Goal: Information Seeking & Learning: Learn about a topic

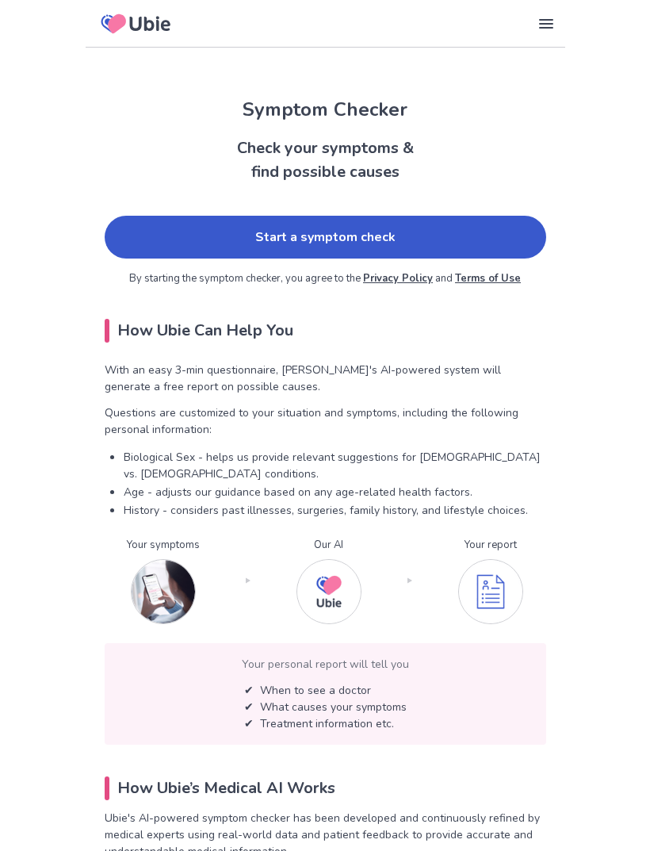
click at [459, 228] on link "Start a symptom check" at bounding box center [326, 237] width 442 height 43
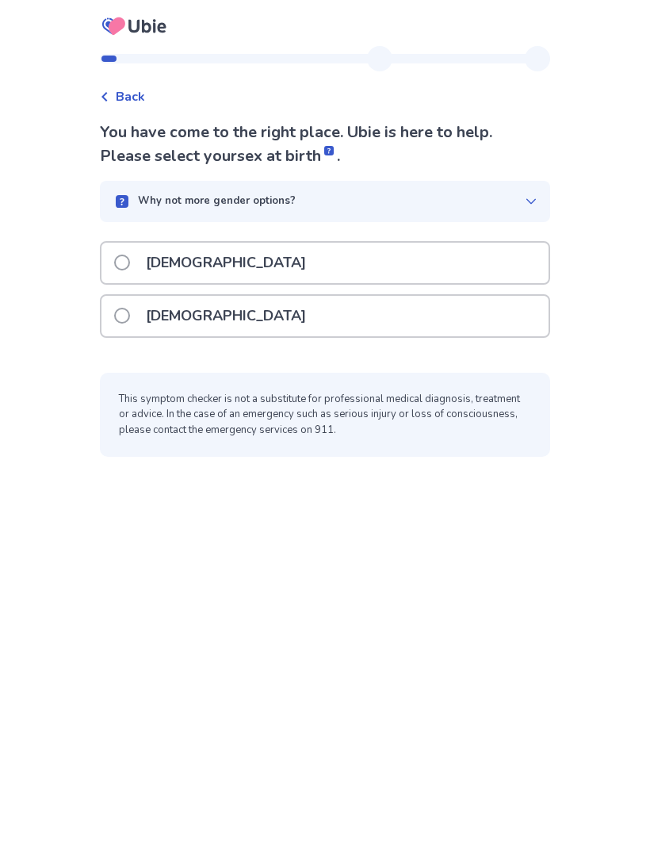
click at [130, 259] on span at bounding box center [122, 262] width 16 height 16
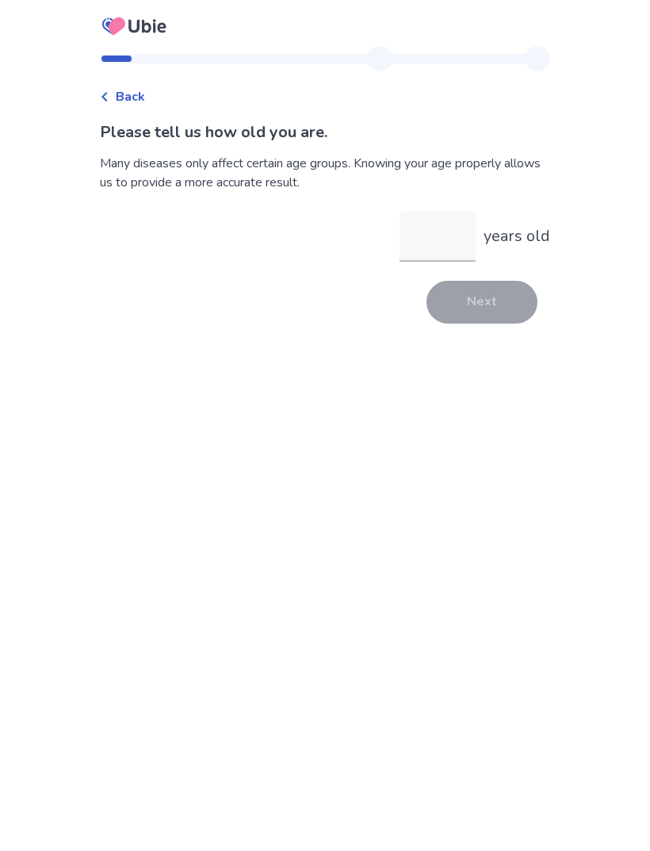
click at [449, 240] on input "years old" at bounding box center [438, 236] width 76 height 51
type input "**"
click at [500, 312] on button "Next" at bounding box center [481, 302] width 111 height 43
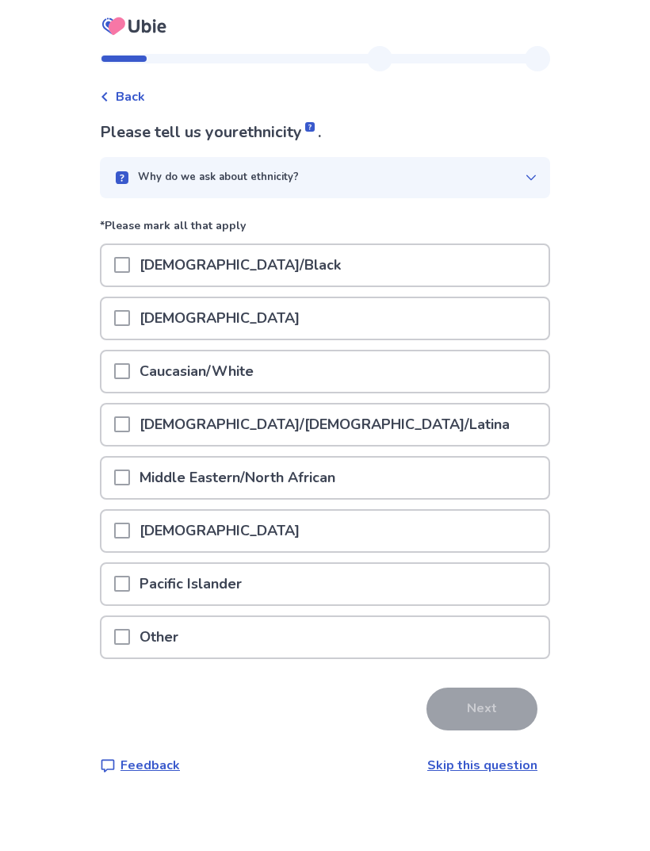
click at [476, 360] on div "Caucasian/White" at bounding box center [324, 371] width 447 height 40
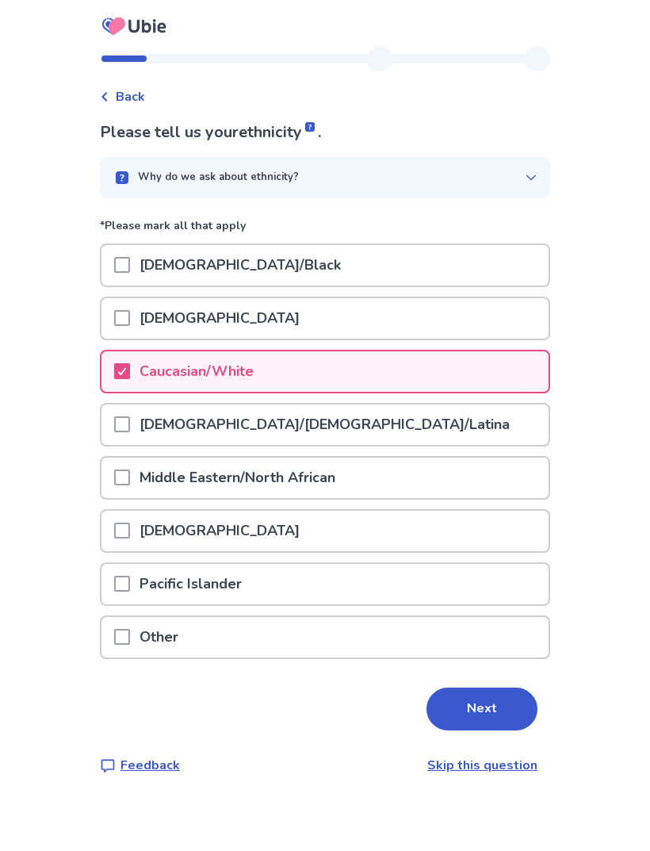
click at [482, 713] on button "Next" at bounding box center [481, 708] width 111 height 43
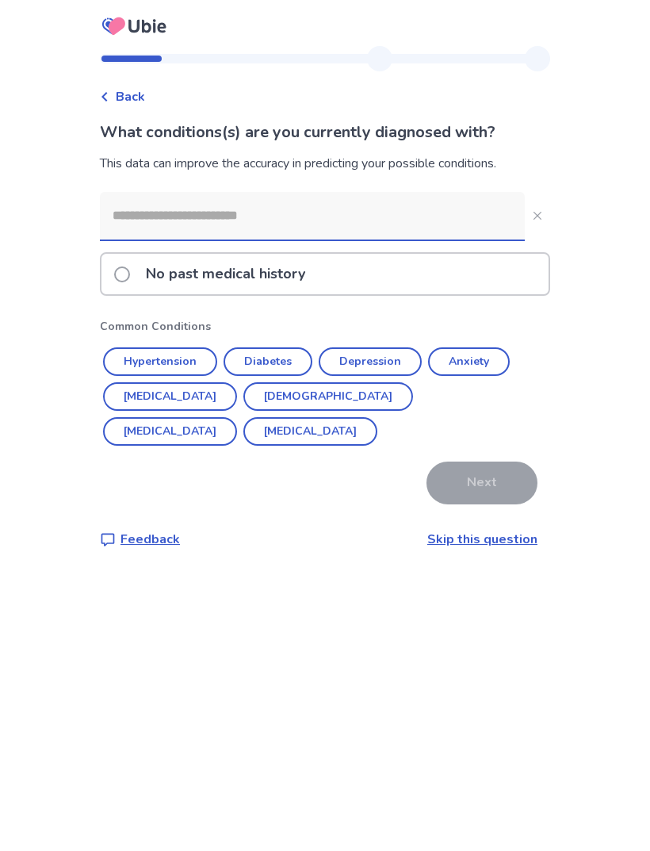
click at [499, 271] on div "No past medical history" at bounding box center [324, 274] width 447 height 40
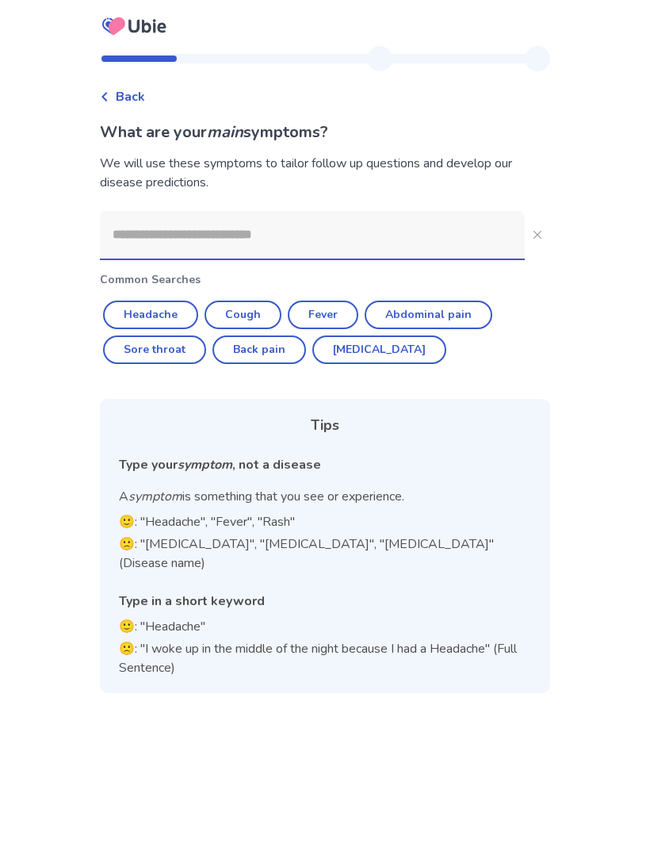
click at [447, 235] on input at bounding box center [312, 235] width 425 height 48
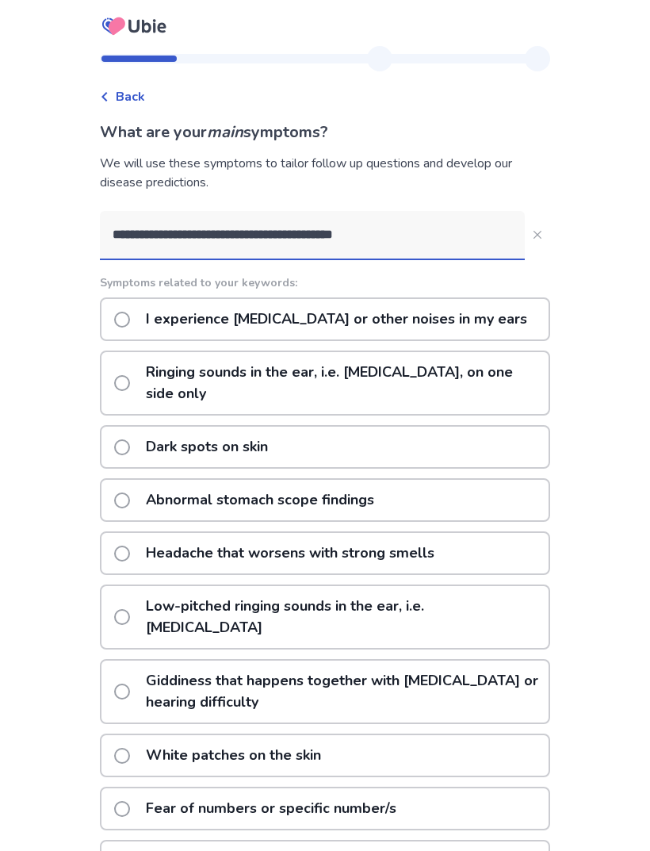
click at [454, 235] on input "**********" at bounding box center [312, 235] width 425 height 48
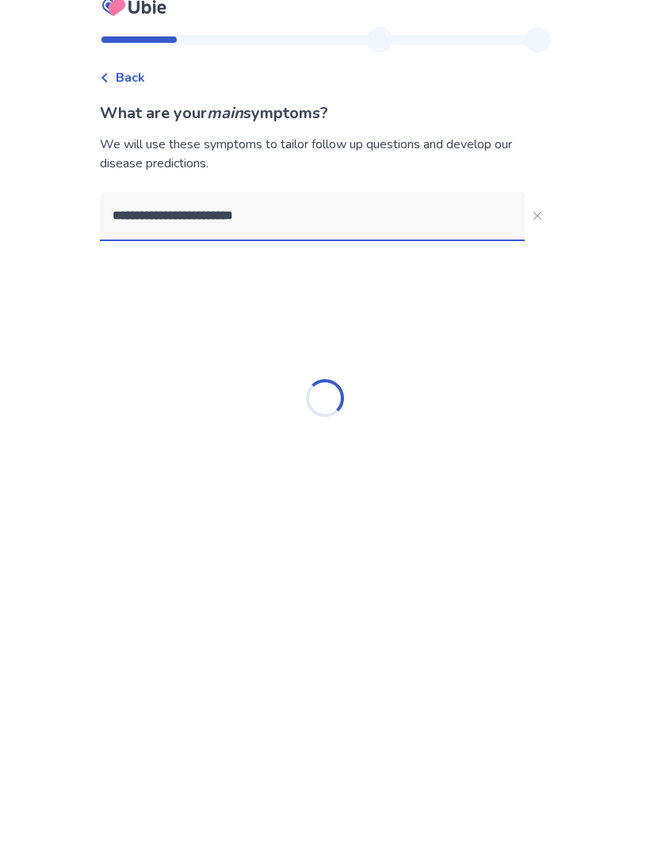
type input "**********"
type input "****"
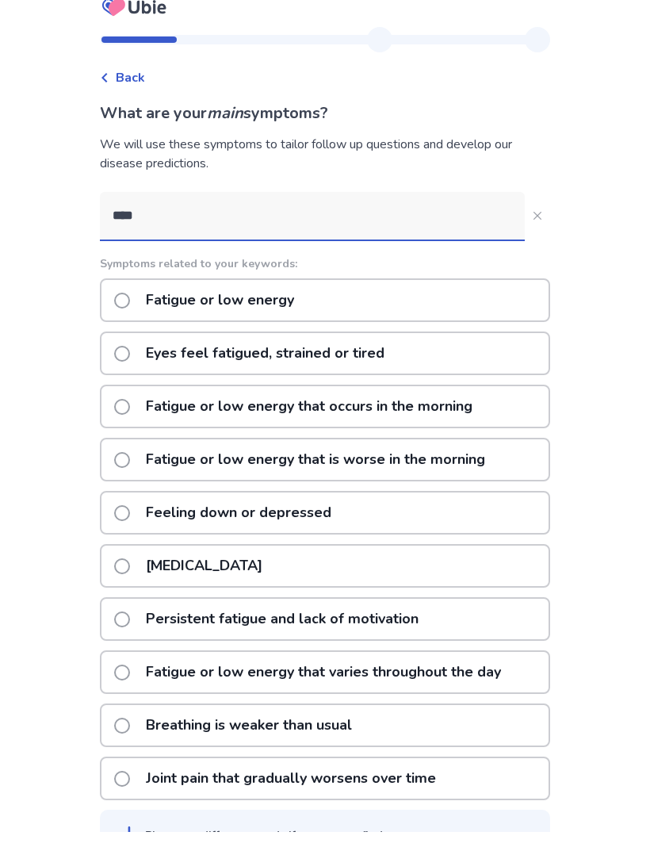
click at [484, 297] on div "Fatigue or low energy" at bounding box center [325, 319] width 450 height 44
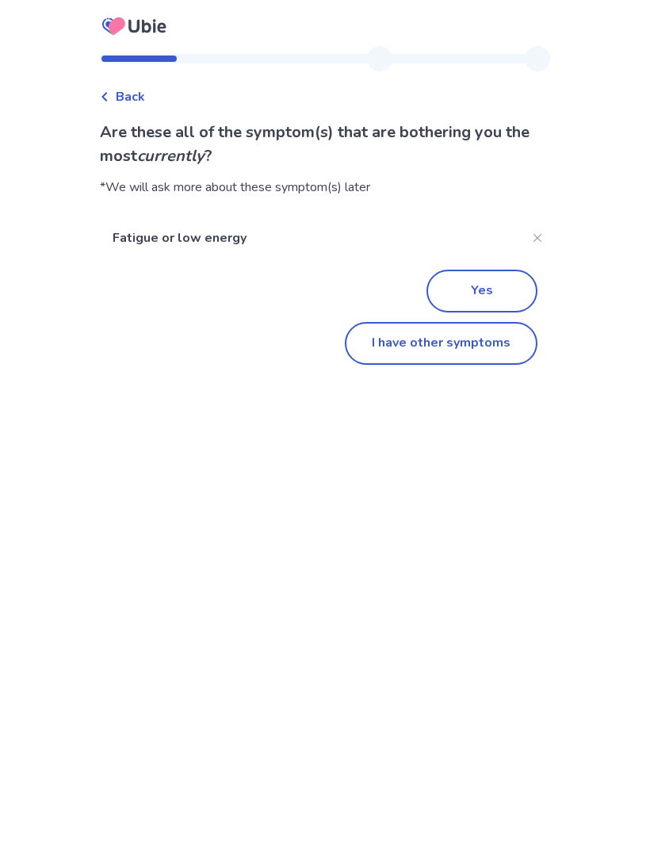
click at [484, 346] on button "I have other symptoms" at bounding box center [441, 343] width 193 height 43
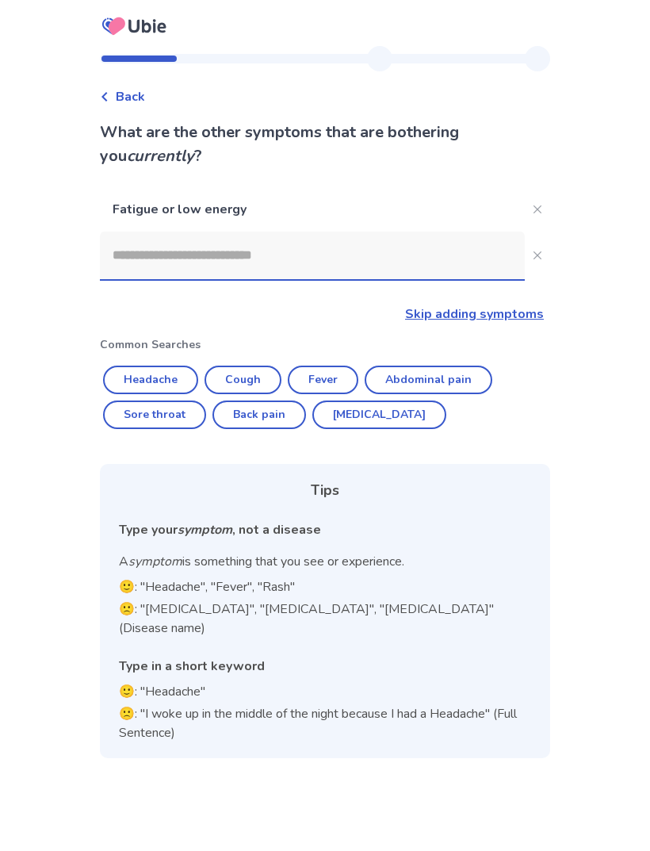
click at [453, 244] on input at bounding box center [312, 255] width 425 height 48
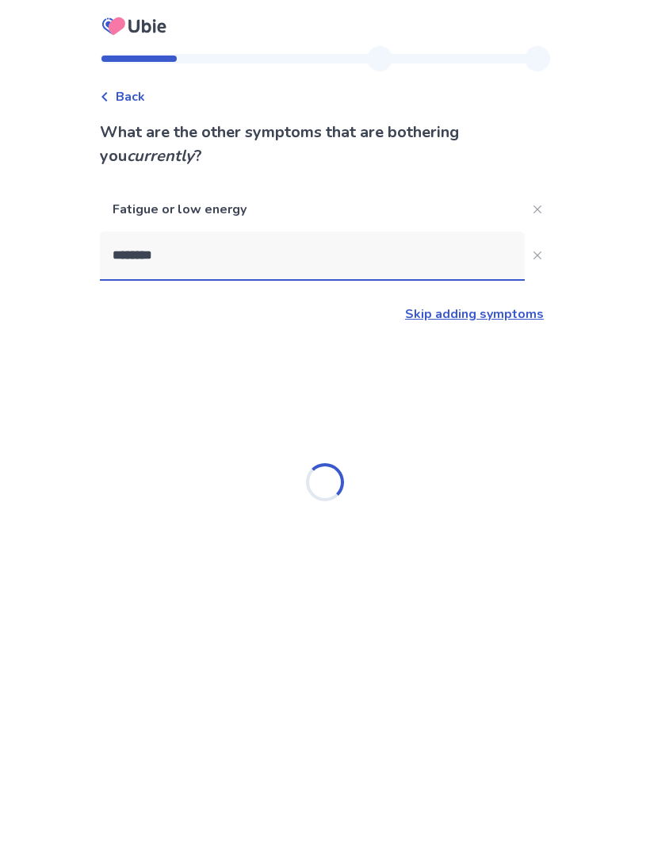
type input "*********"
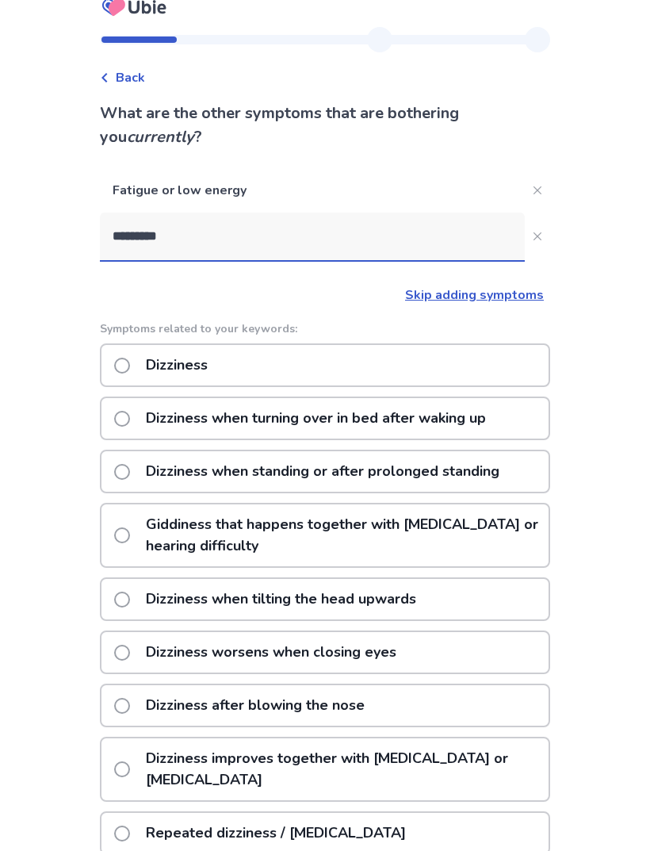
click at [481, 362] on div "Dizziness" at bounding box center [325, 365] width 450 height 44
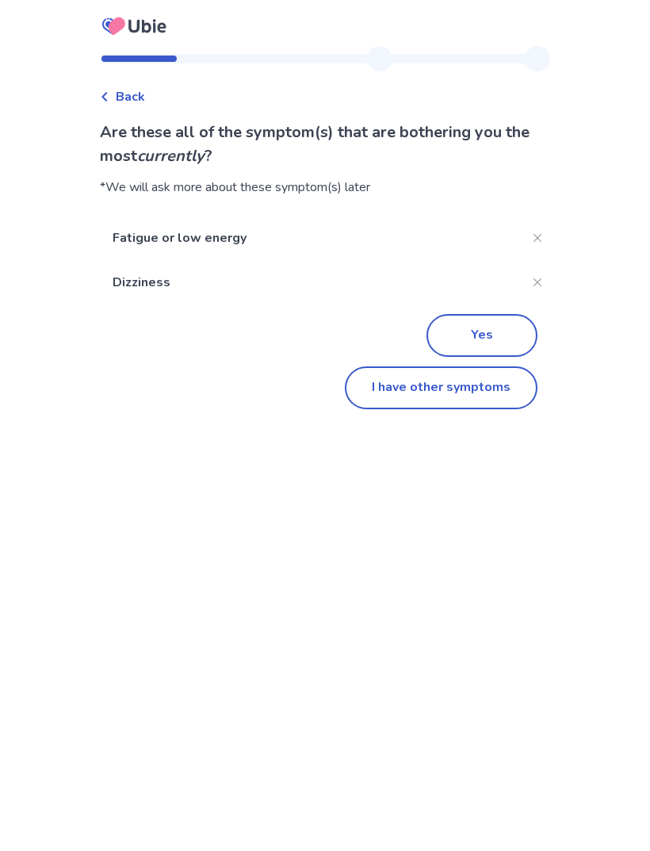
click at [480, 384] on button "I have other symptoms" at bounding box center [441, 387] width 193 height 43
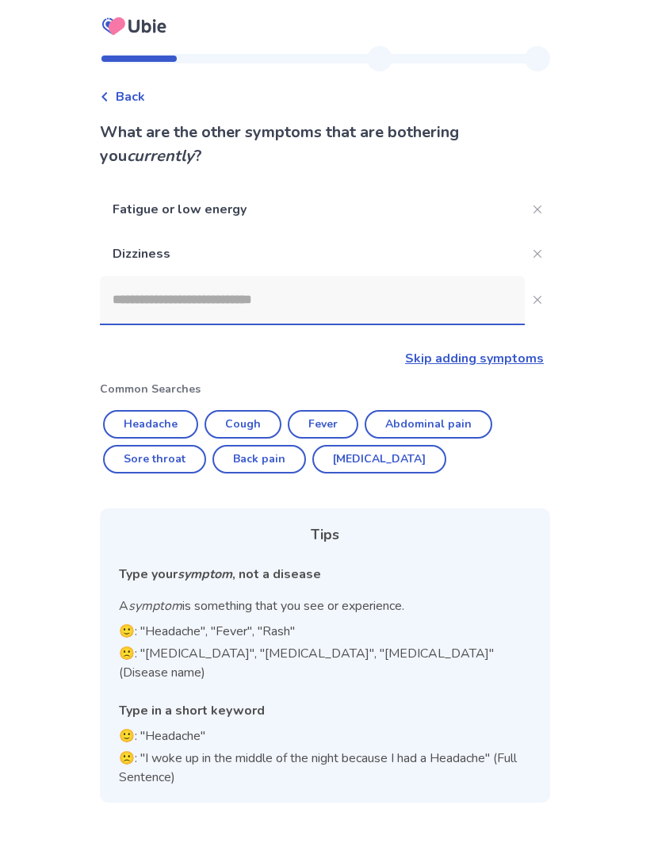
scroll to position [19, 0]
click at [460, 282] on input at bounding box center [312, 300] width 425 height 48
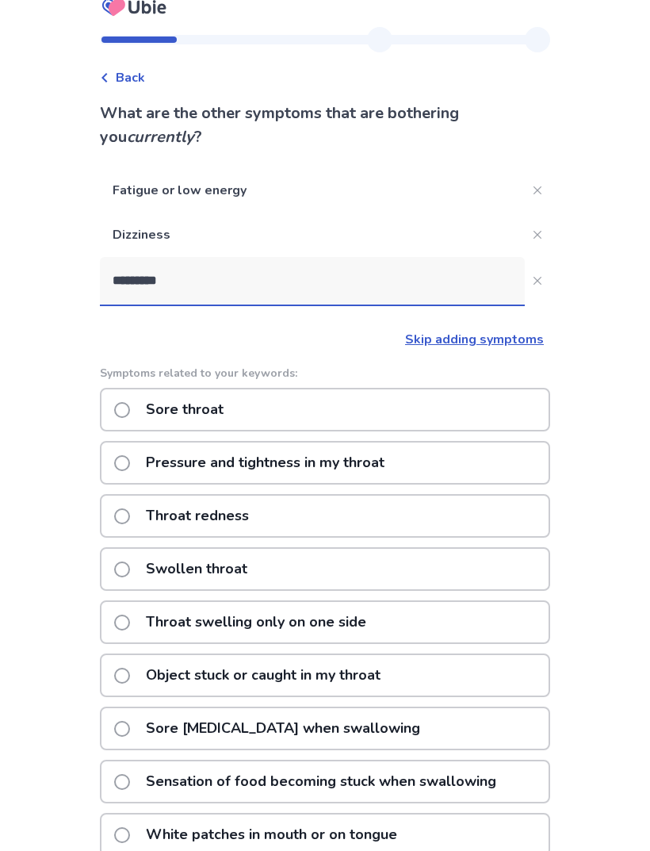
type input "**********"
click at [130, 567] on span at bounding box center [122, 569] width 16 height 16
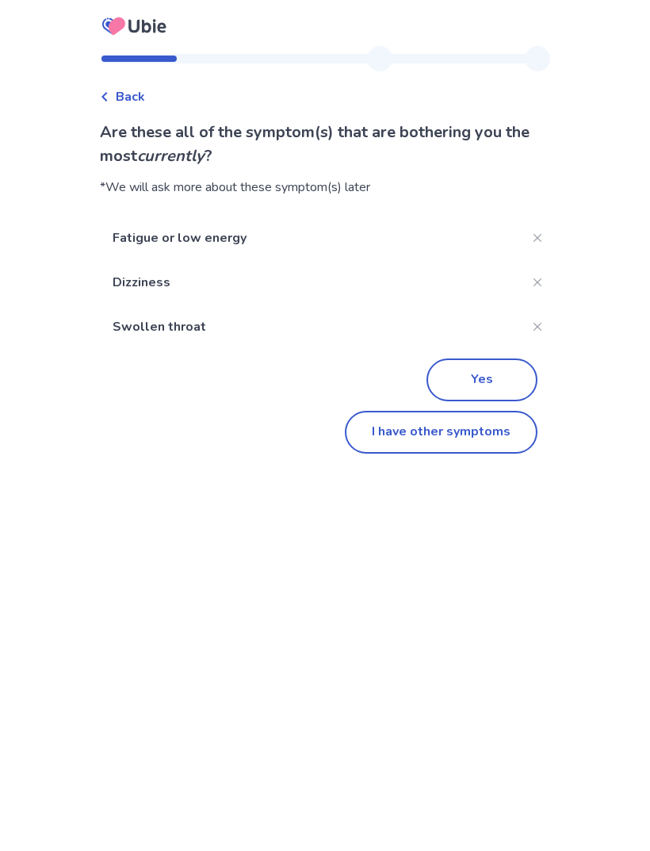
click at [493, 434] on button "I have other symptoms" at bounding box center [441, 432] width 193 height 43
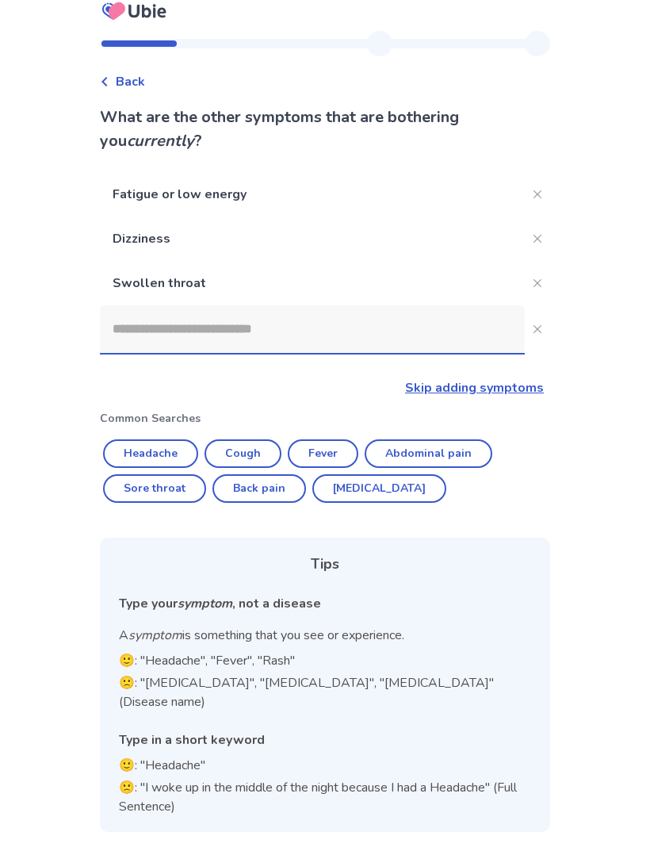
click at [468, 316] on input at bounding box center [312, 329] width 425 height 48
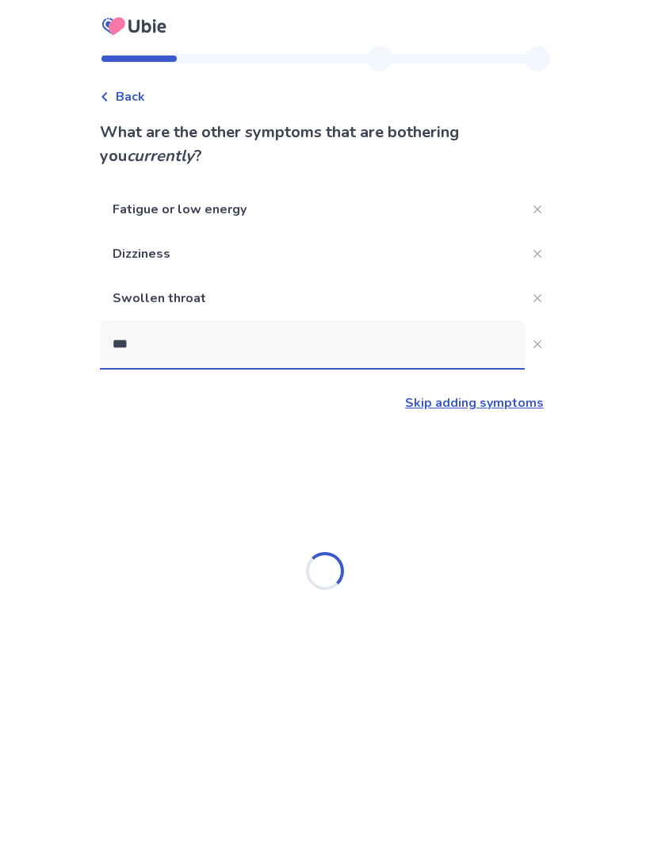
type input "****"
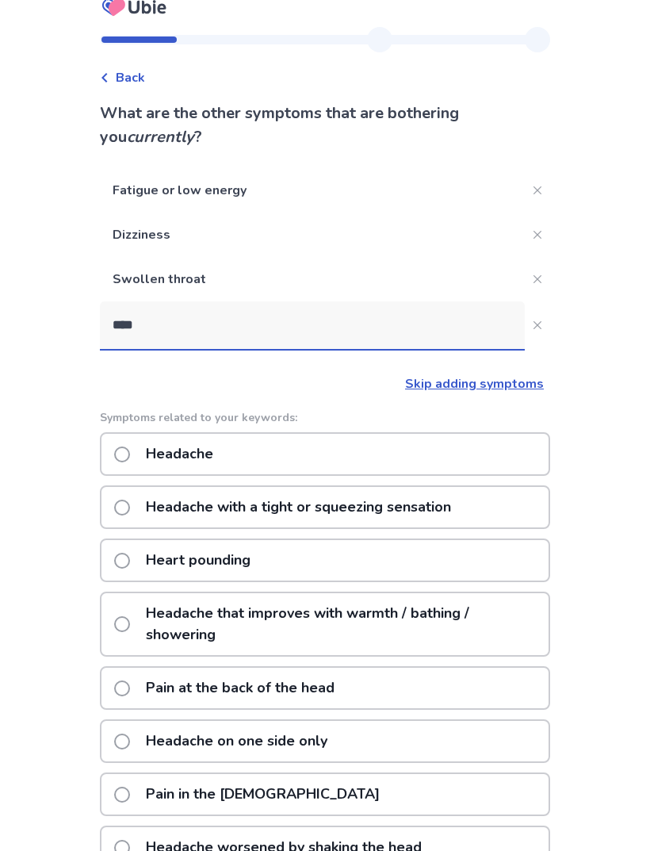
click at [130, 457] on span at bounding box center [122, 454] width 16 height 16
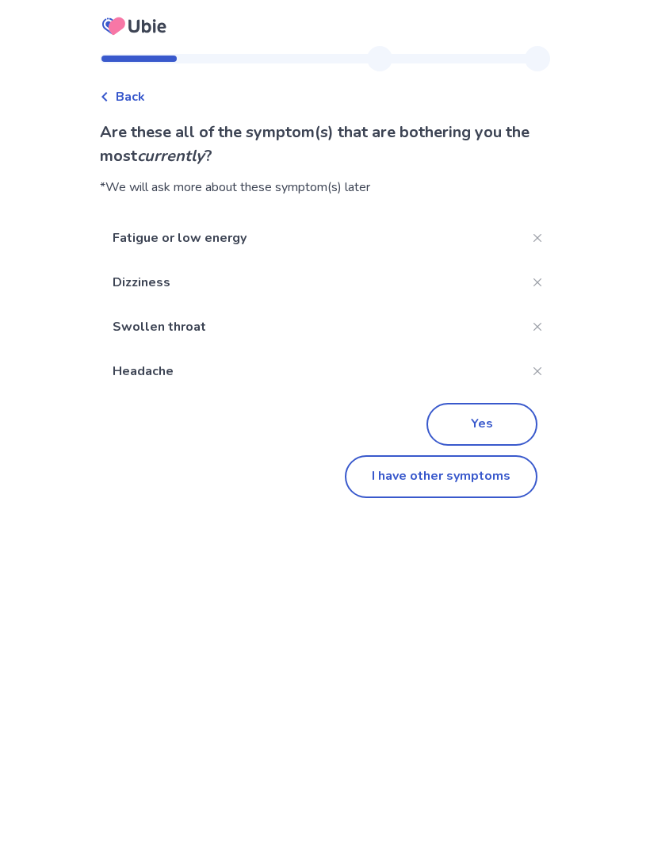
click at [501, 418] on button "Yes" at bounding box center [481, 424] width 111 height 43
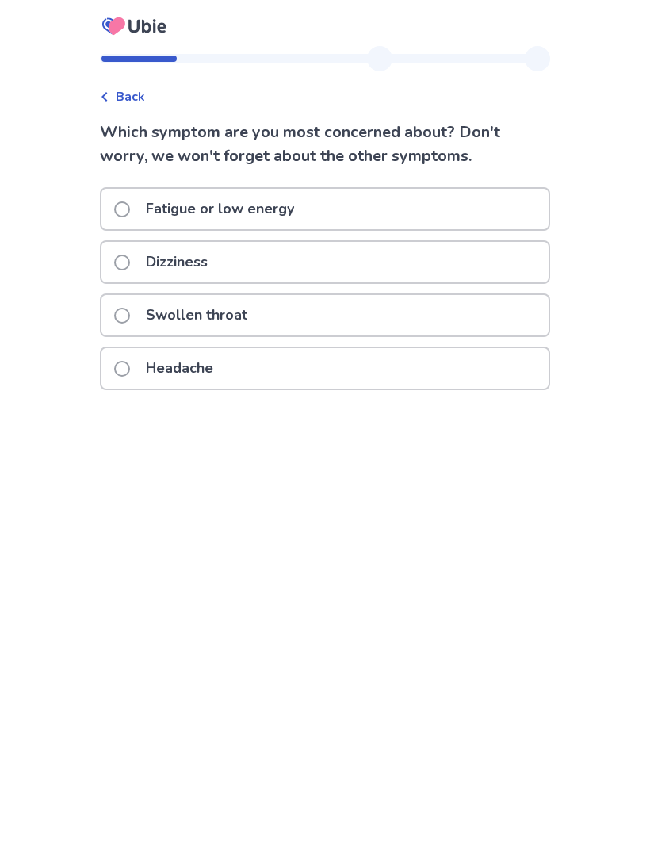
click at [448, 206] on div "Fatigue or low energy" at bounding box center [324, 209] width 447 height 40
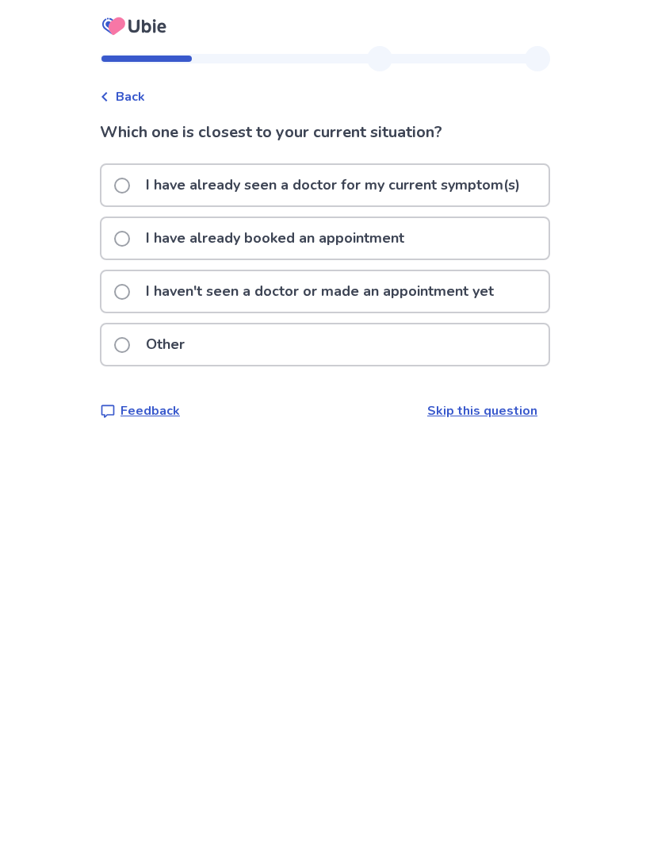
click at [489, 289] on p "I haven't seen a doctor or made an appointment yet" at bounding box center [319, 291] width 367 height 40
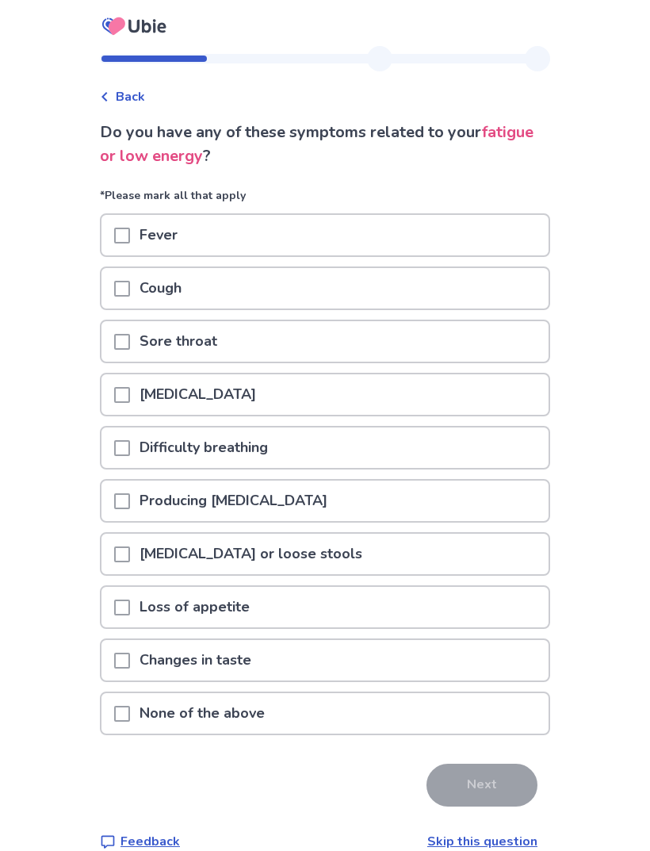
click at [466, 396] on div "[MEDICAL_DATA]" at bounding box center [324, 394] width 447 height 40
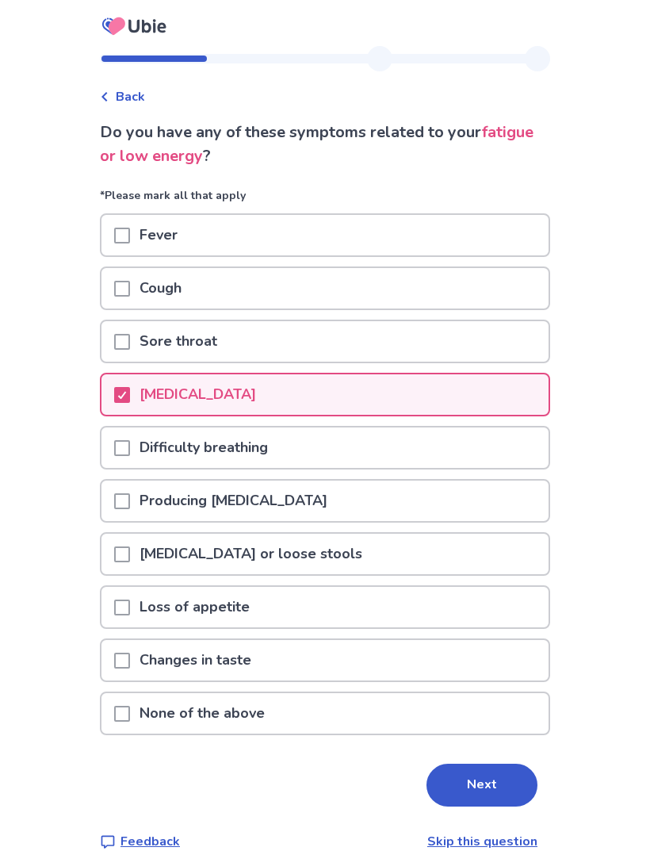
click at [443, 499] on div "Producing [MEDICAL_DATA]" at bounding box center [324, 500] width 447 height 40
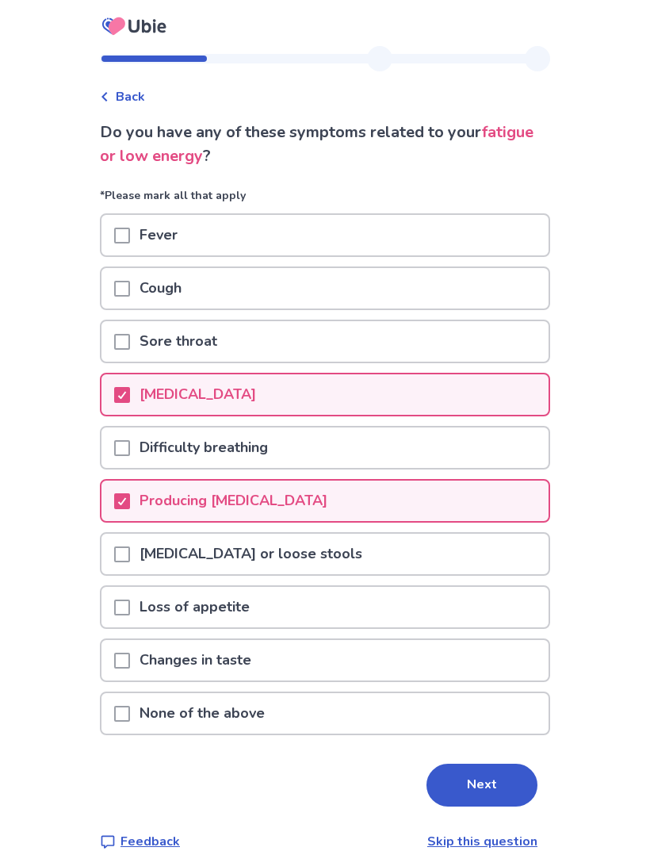
click at [480, 786] on button "Next" at bounding box center [481, 784] width 111 height 43
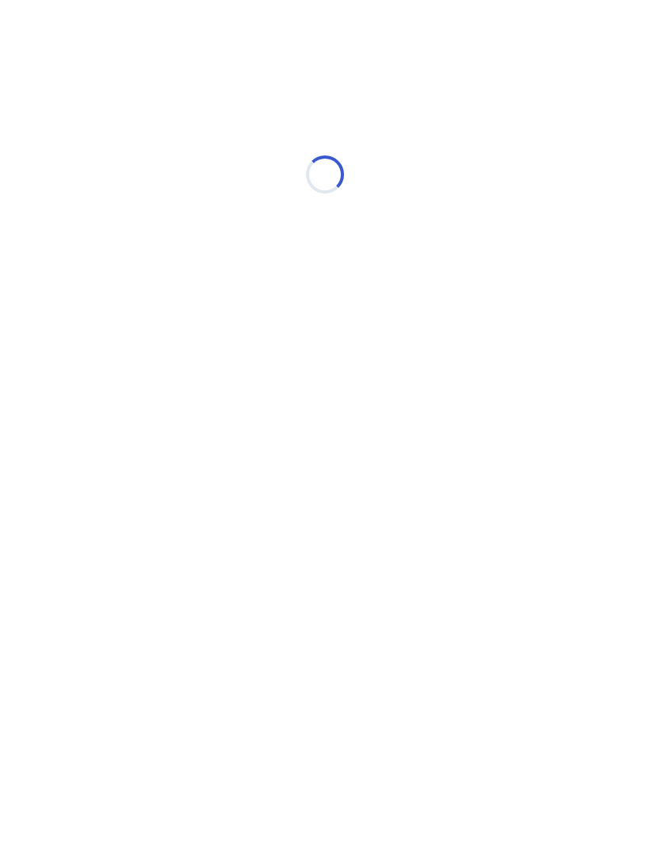
select select "*"
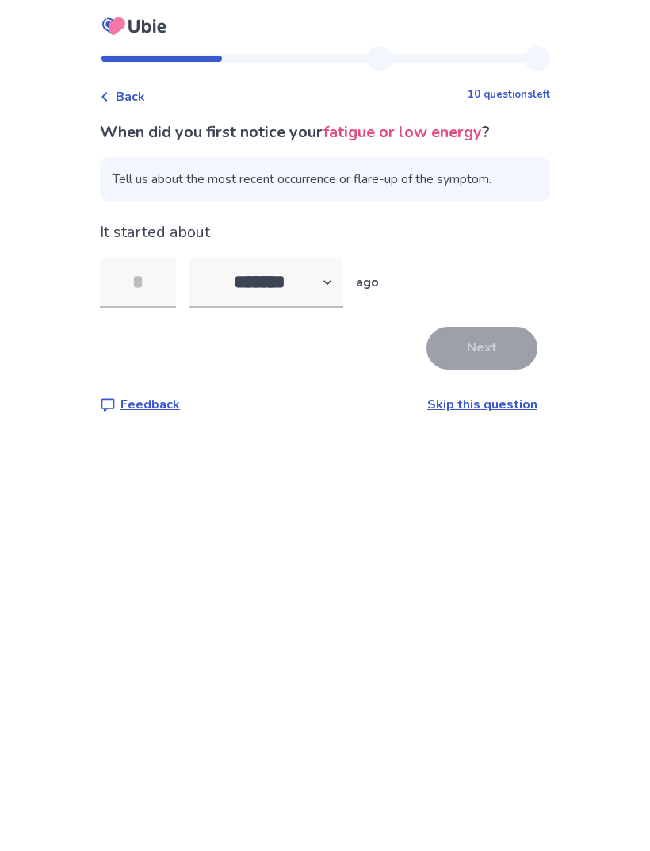
click at [168, 288] on input "tel" at bounding box center [138, 282] width 76 height 51
type input "**"
click at [492, 347] on button "Next" at bounding box center [481, 348] width 111 height 43
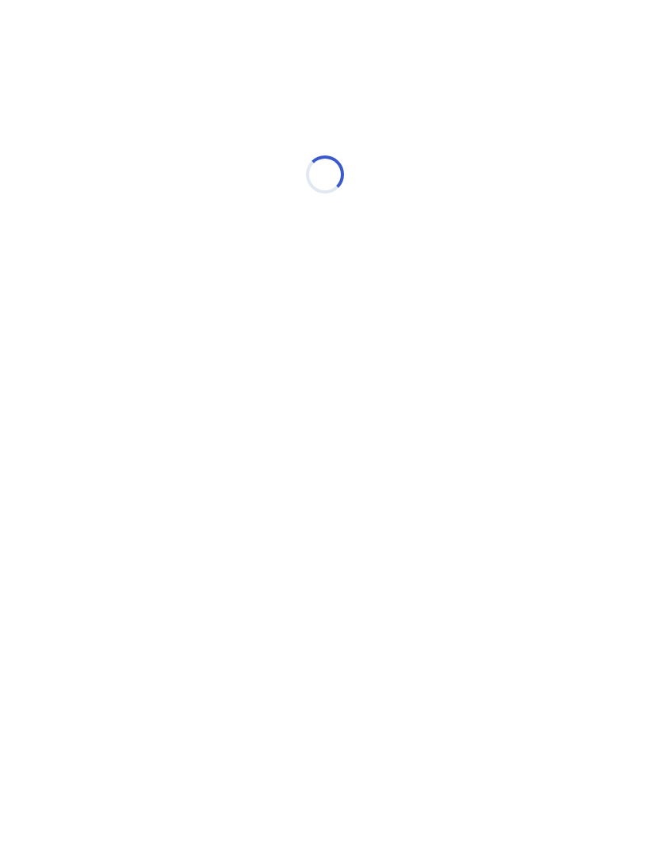
select select "*"
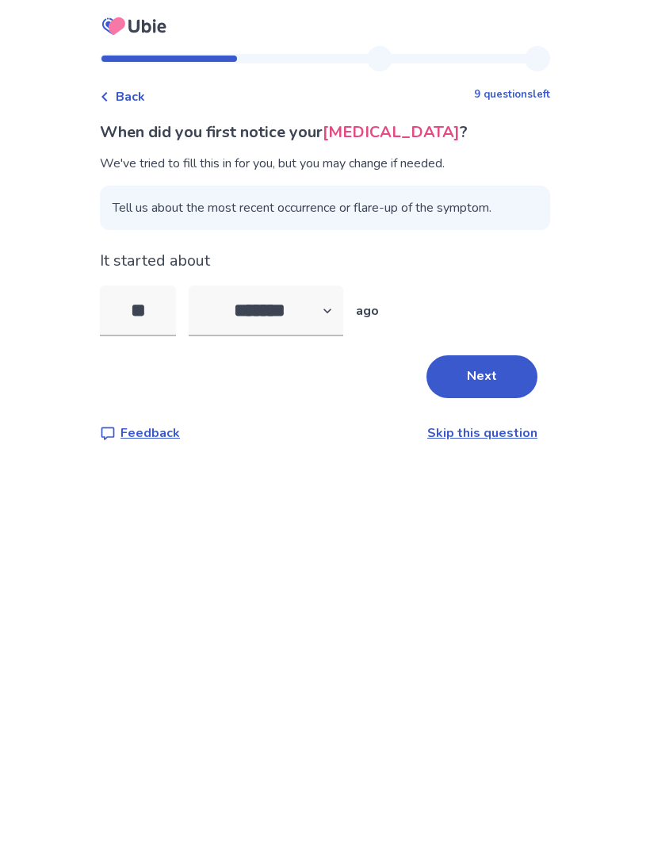
click at [494, 373] on button "Next" at bounding box center [481, 376] width 111 height 43
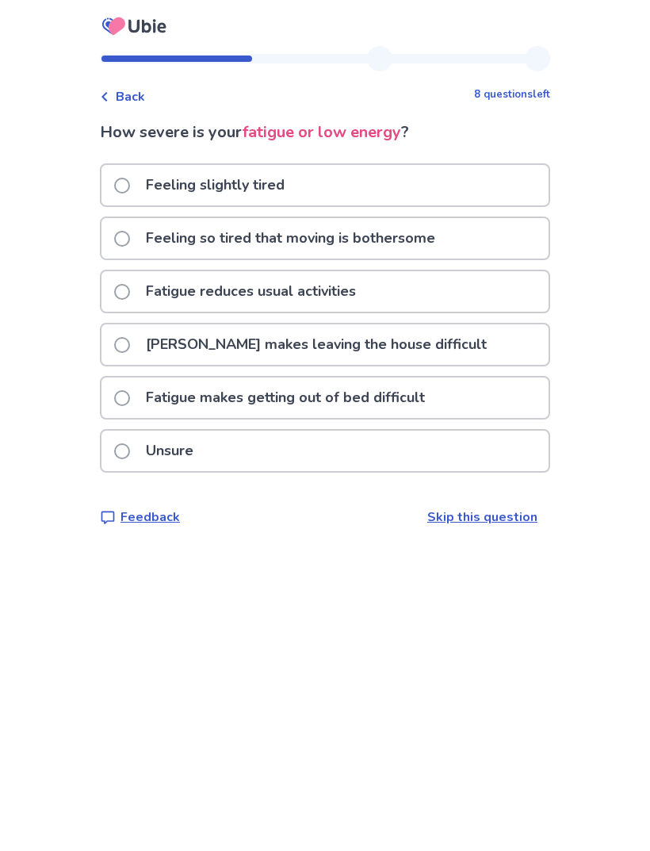
click at [464, 343] on div "[PERSON_NAME] makes leaving the house difficult" at bounding box center [324, 344] width 447 height 40
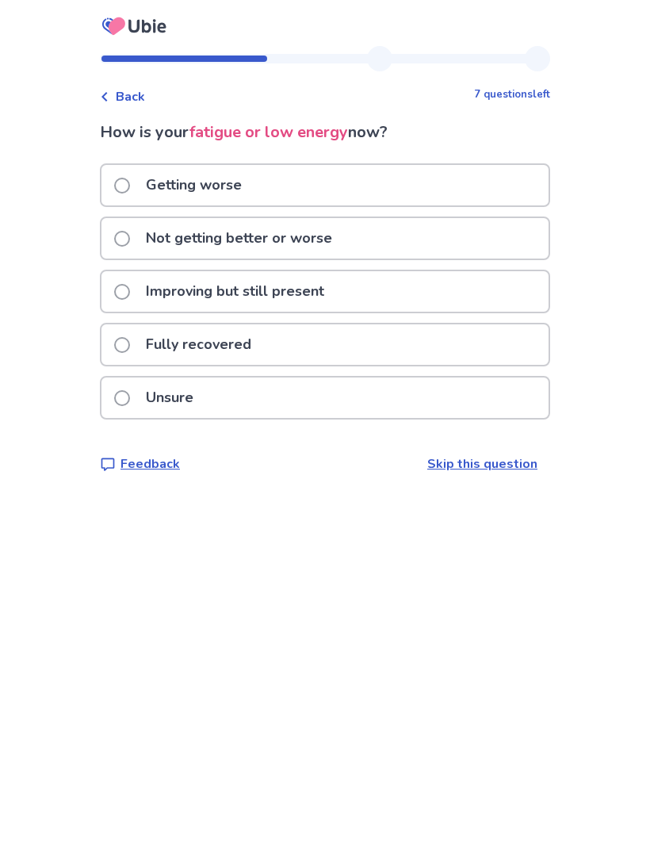
click at [501, 228] on div "Not getting better or worse" at bounding box center [324, 238] width 447 height 40
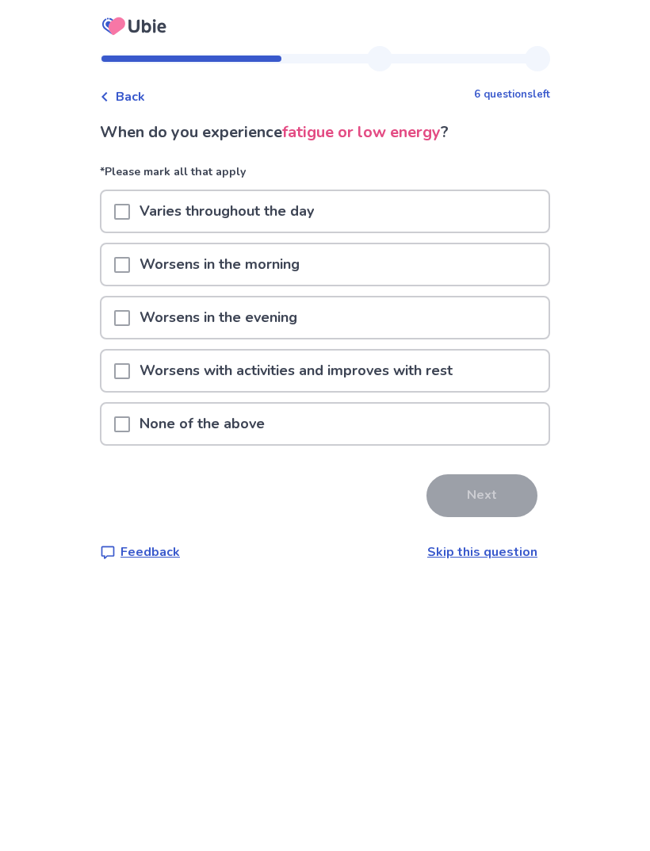
click at [500, 208] on div "Varies throughout the day" at bounding box center [324, 211] width 447 height 40
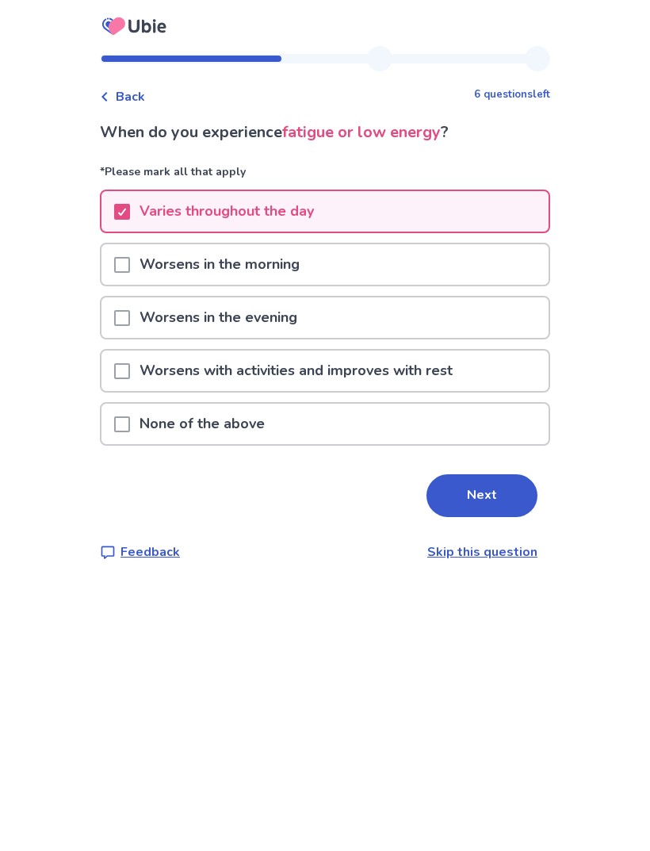
click at [483, 487] on button "Next" at bounding box center [481, 495] width 111 height 43
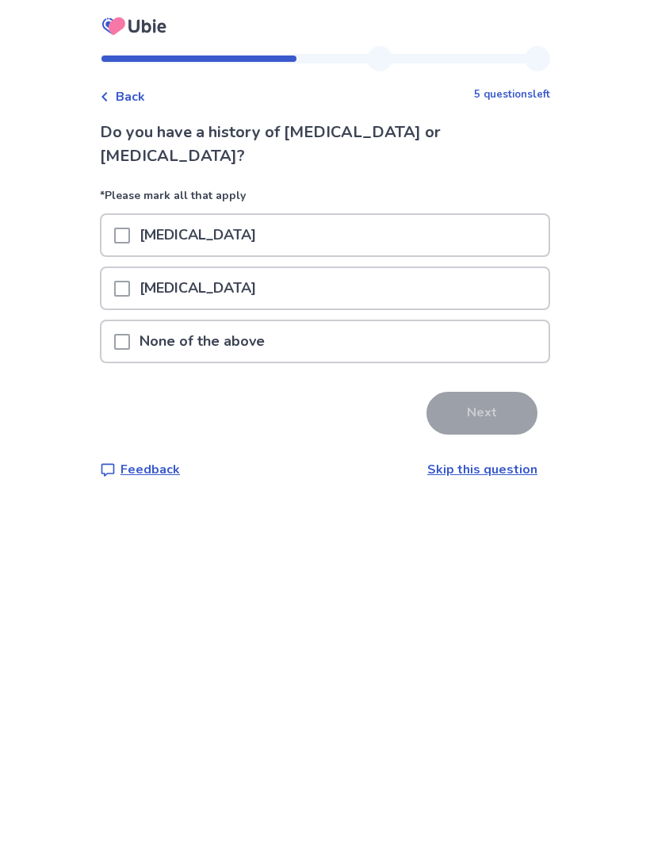
click at [491, 321] on div "None of the above" at bounding box center [324, 341] width 447 height 40
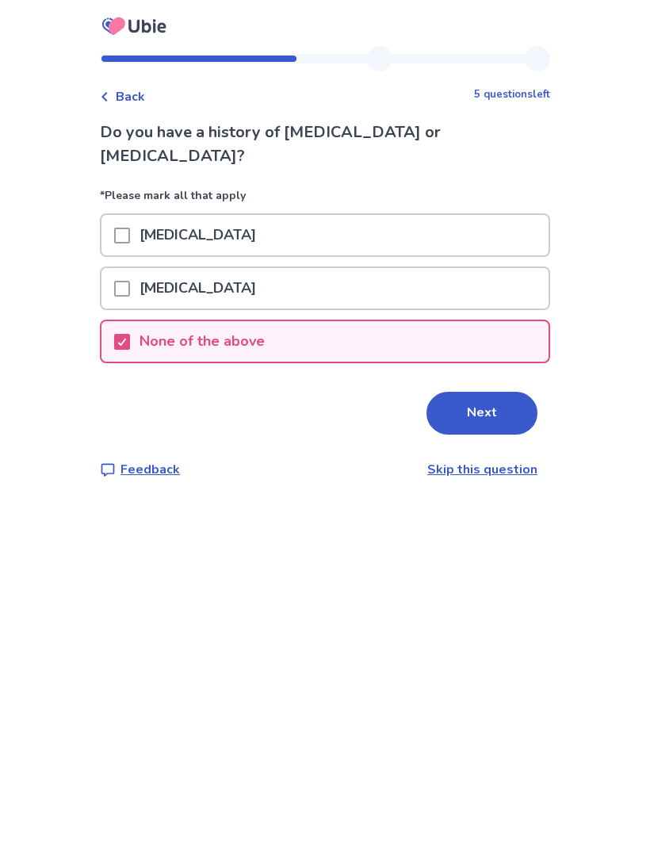
click at [482, 392] on button "Next" at bounding box center [481, 413] width 111 height 43
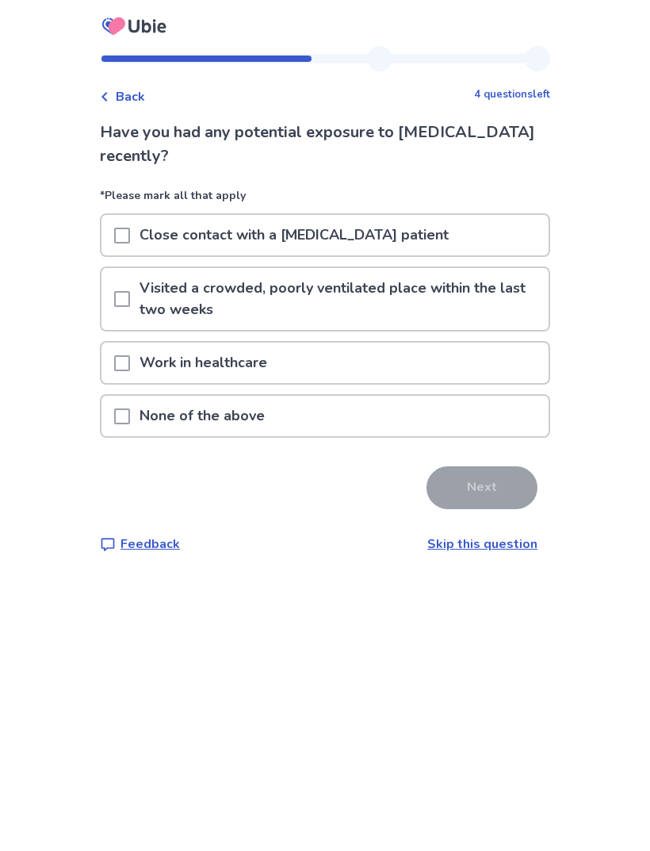
click at [460, 417] on div "None of the above" at bounding box center [324, 416] width 447 height 40
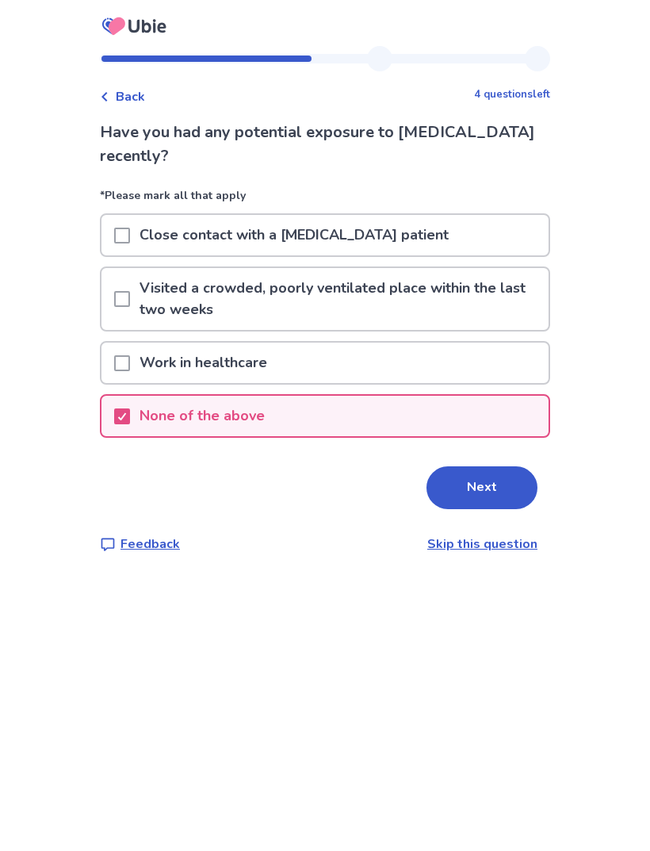
click at [472, 476] on button "Next" at bounding box center [481, 487] width 111 height 43
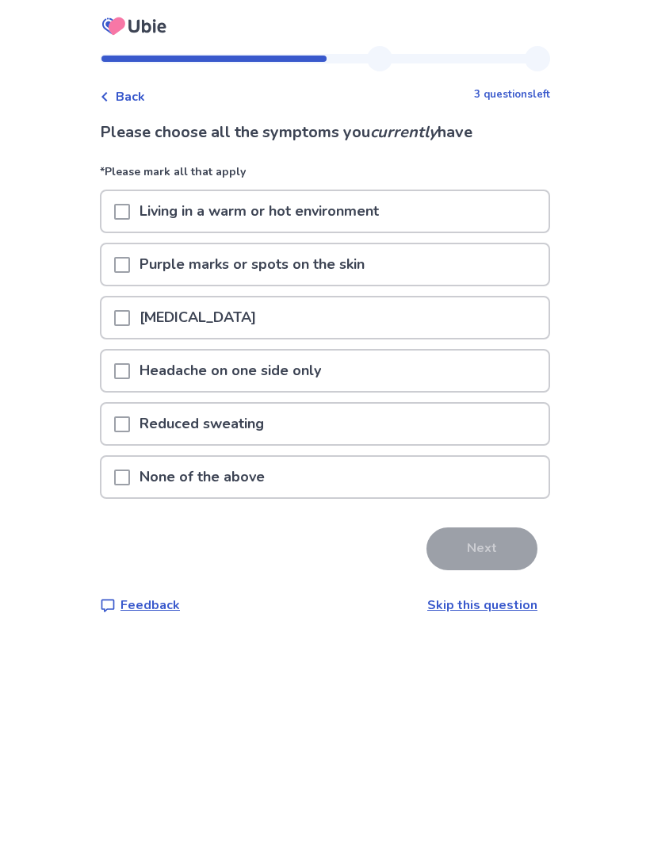
click at [461, 484] on div "None of the above" at bounding box center [324, 477] width 447 height 40
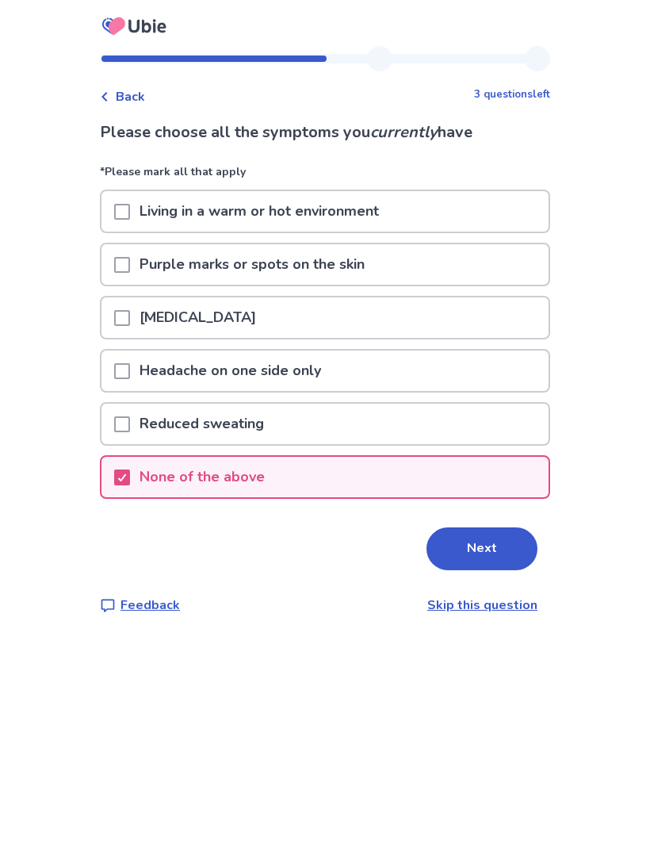
click at [480, 549] on button "Next" at bounding box center [481, 548] width 111 height 43
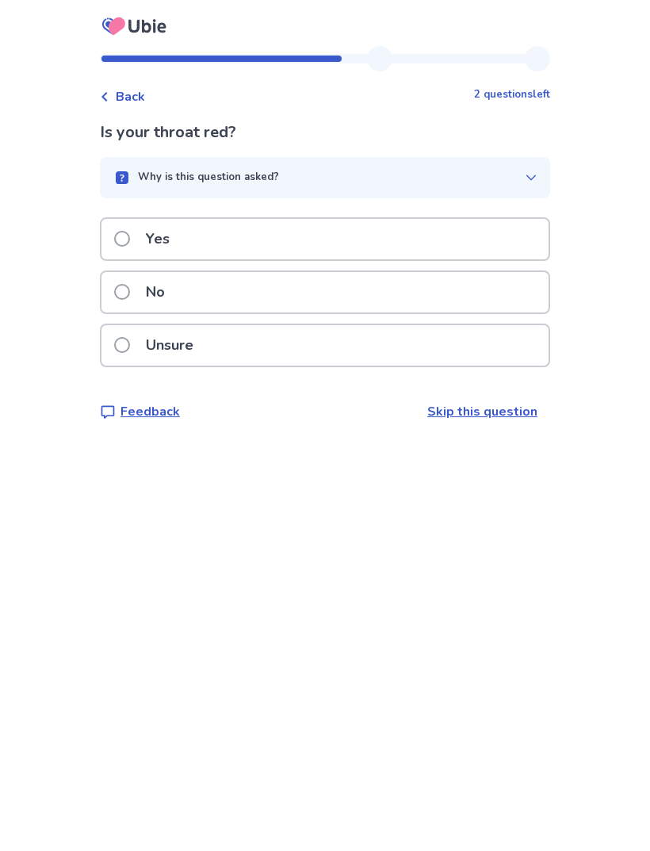
click at [503, 286] on div "No" at bounding box center [324, 292] width 447 height 40
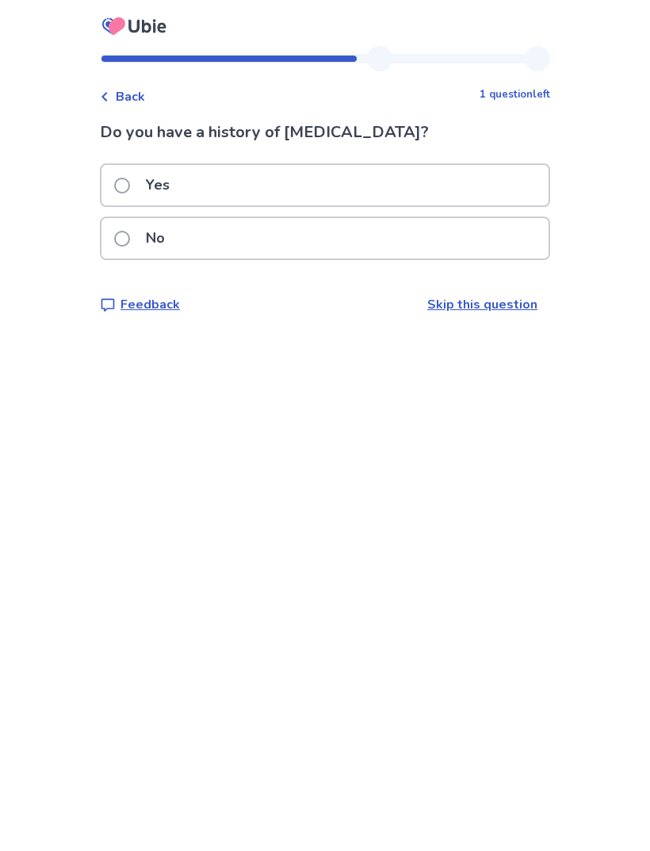
click at [514, 239] on div "No" at bounding box center [324, 238] width 447 height 40
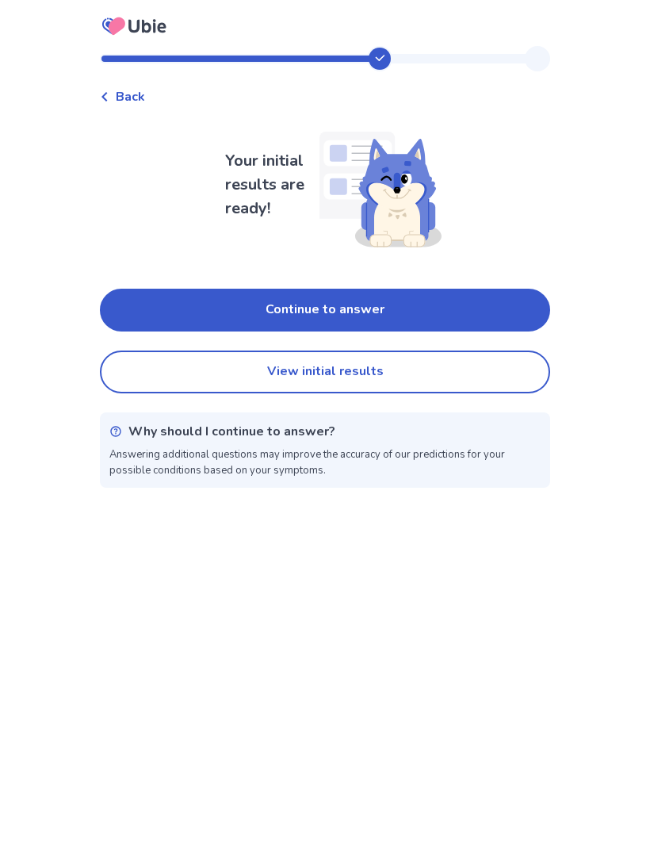
click at [501, 311] on button "Continue to answer" at bounding box center [325, 310] width 450 height 43
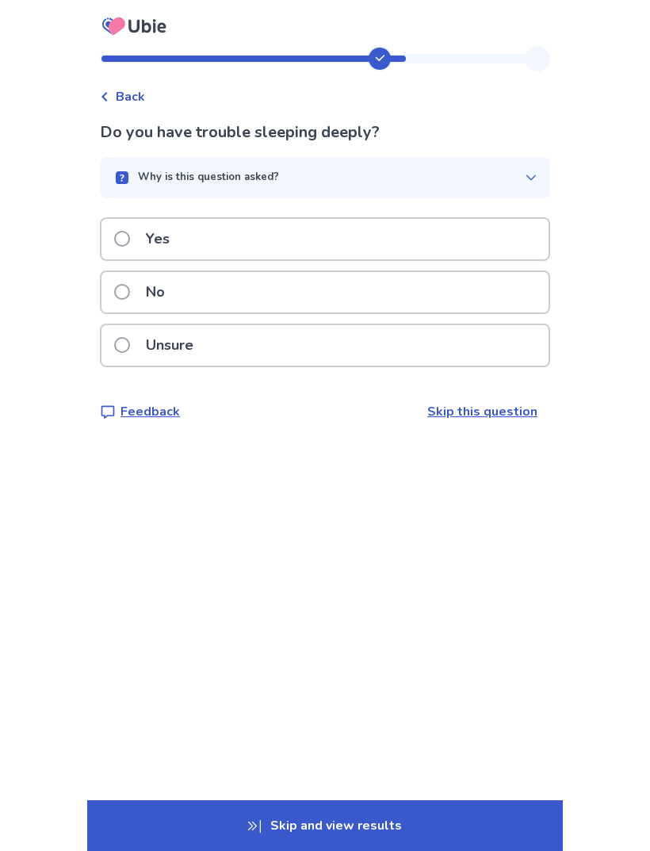
click at [510, 296] on div "No" at bounding box center [324, 292] width 447 height 40
click at [507, 296] on div "No" at bounding box center [324, 292] width 447 height 40
click at [471, 344] on div "Unsure" at bounding box center [324, 345] width 447 height 40
click at [513, 230] on div "Yes" at bounding box center [324, 239] width 447 height 40
click at [511, 239] on div "Yes" at bounding box center [324, 239] width 447 height 40
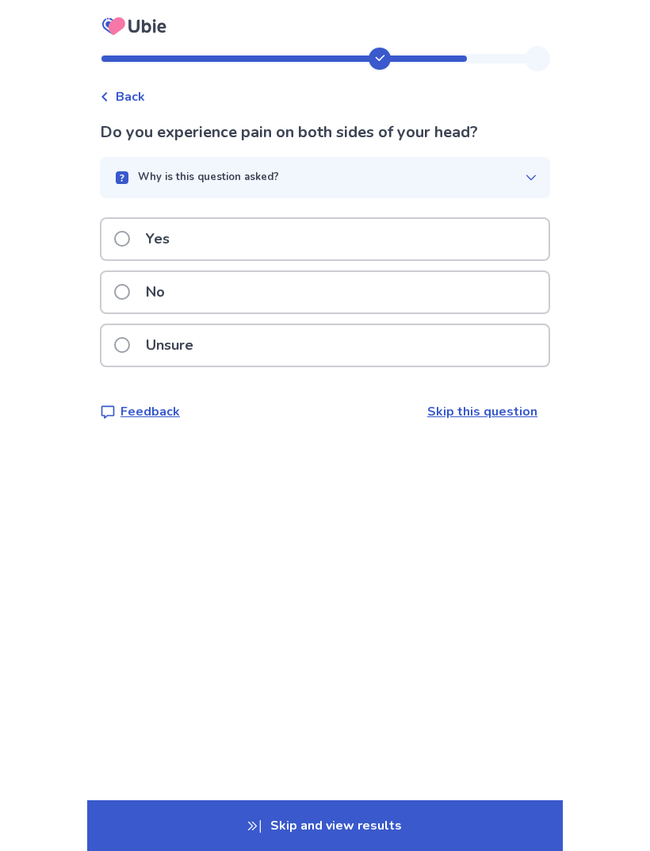
click at [515, 239] on div "Yes" at bounding box center [324, 239] width 447 height 40
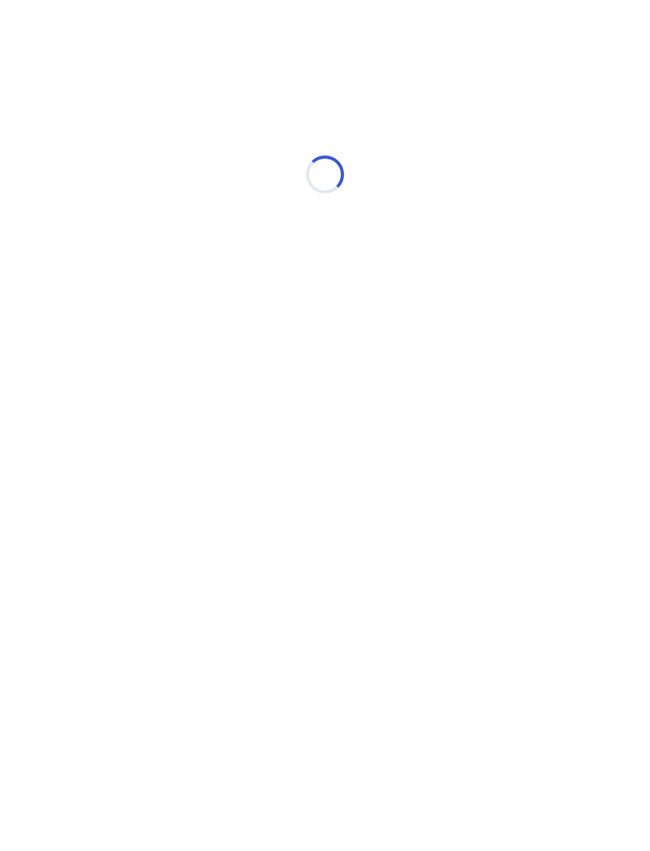
select select "*"
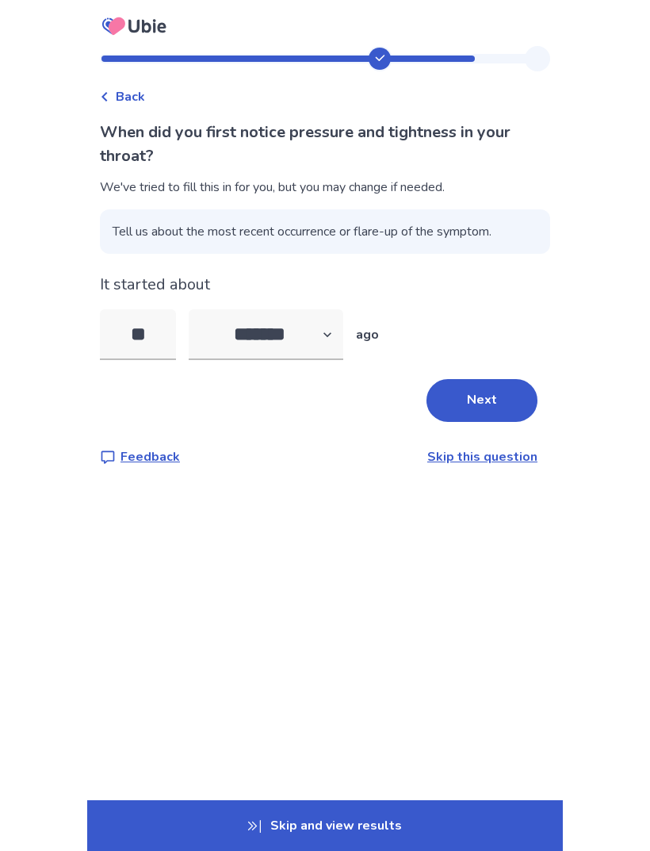
click at [478, 407] on button "Next" at bounding box center [481, 400] width 111 height 43
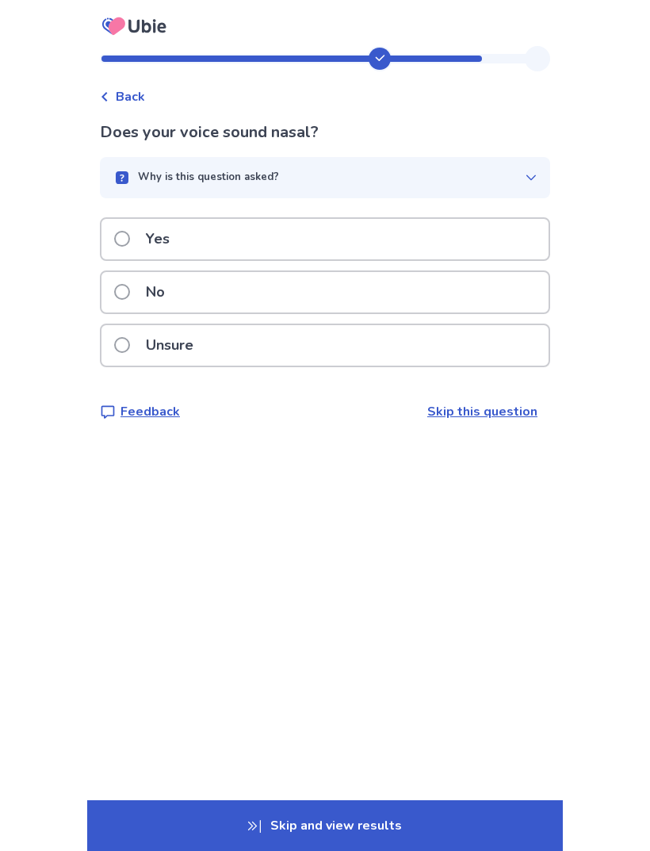
click at [506, 232] on div "Yes" at bounding box center [324, 239] width 447 height 40
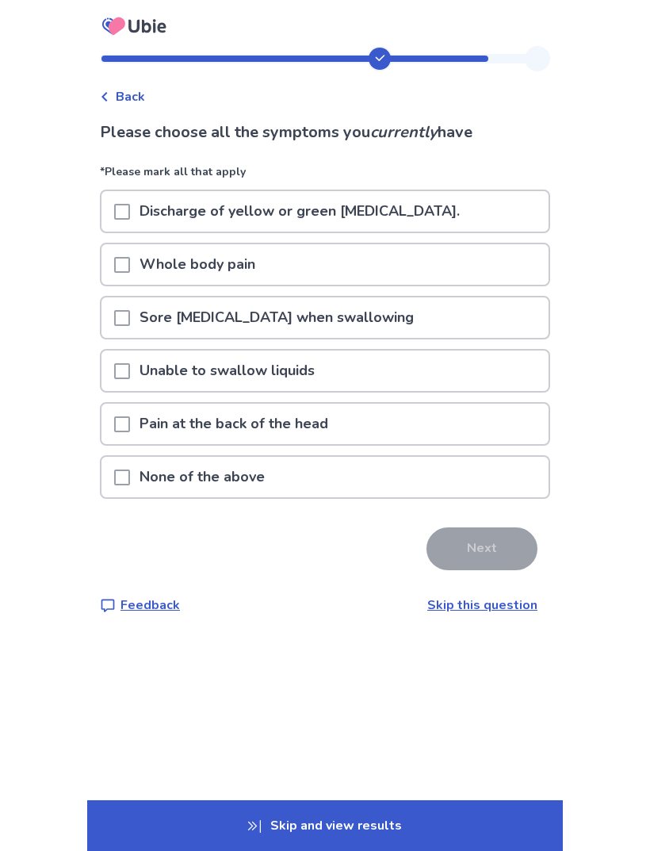
click at [460, 488] on div "None of the above" at bounding box center [324, 477] width 447 height 40
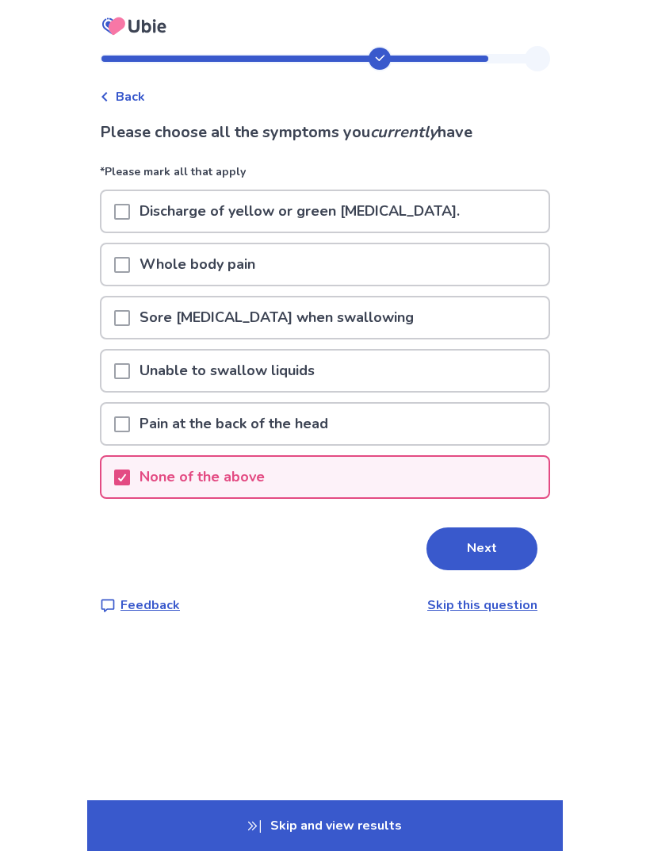
click at [461, 488] on div "None of the above" at bounding box center [324, 477] width 447 height 40
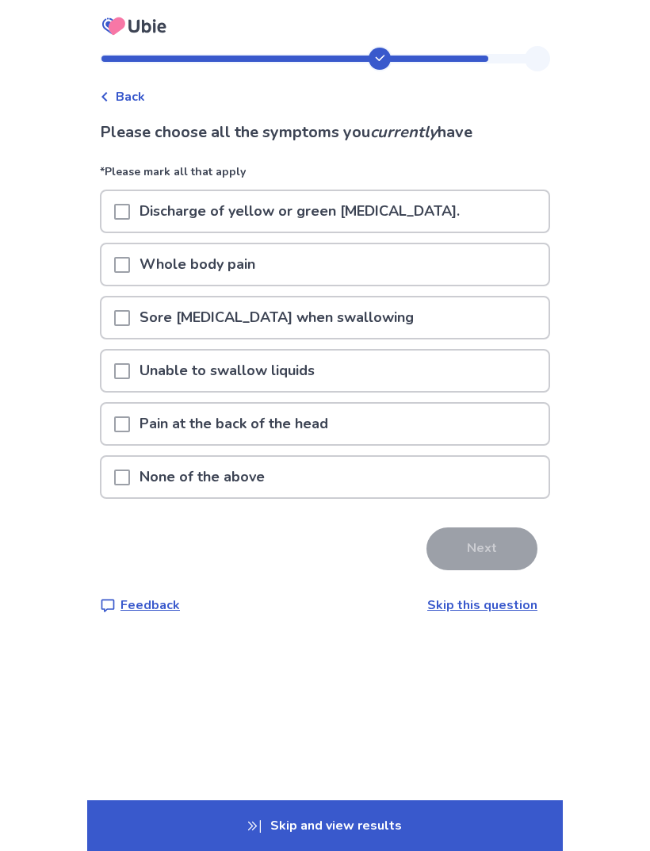
click at [463, 484] on div "None of the above" at bounding box center [324, 477] width 447 height 40
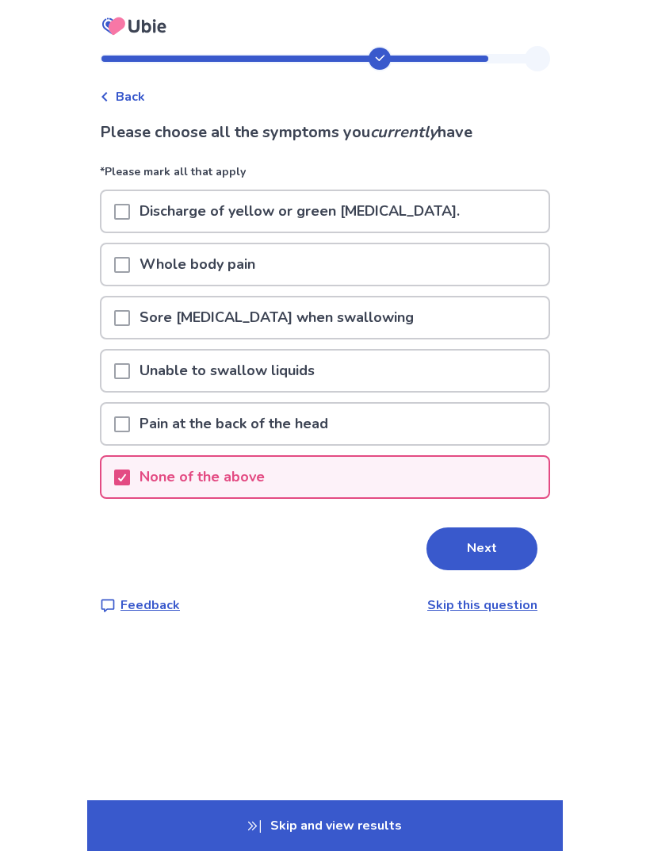
click at [481, 537] on button "Next" at bounding box center [481, 548] width 111 height 43
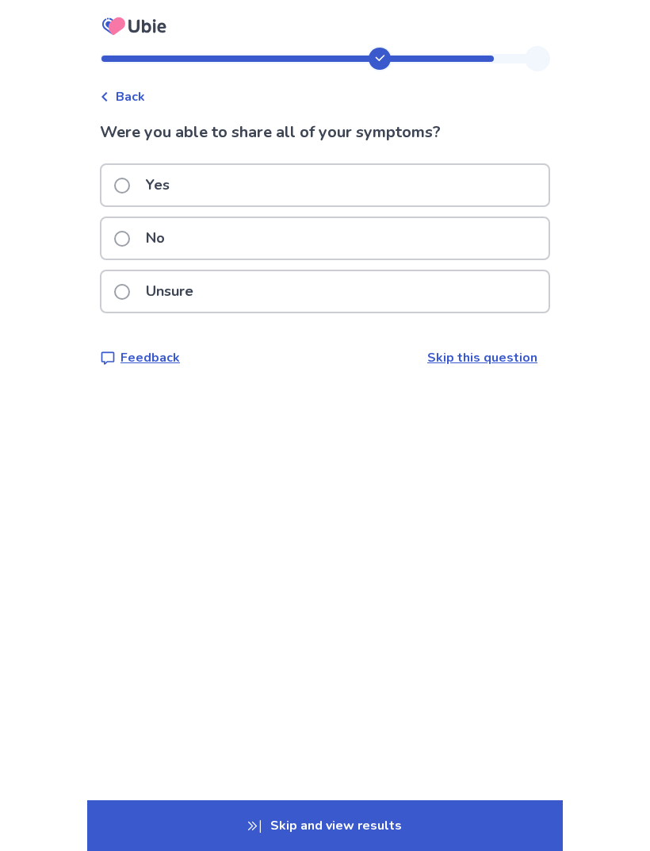
click at [497, 182] on div "Yes" at bounding box center [324, 185] width 447 height 40
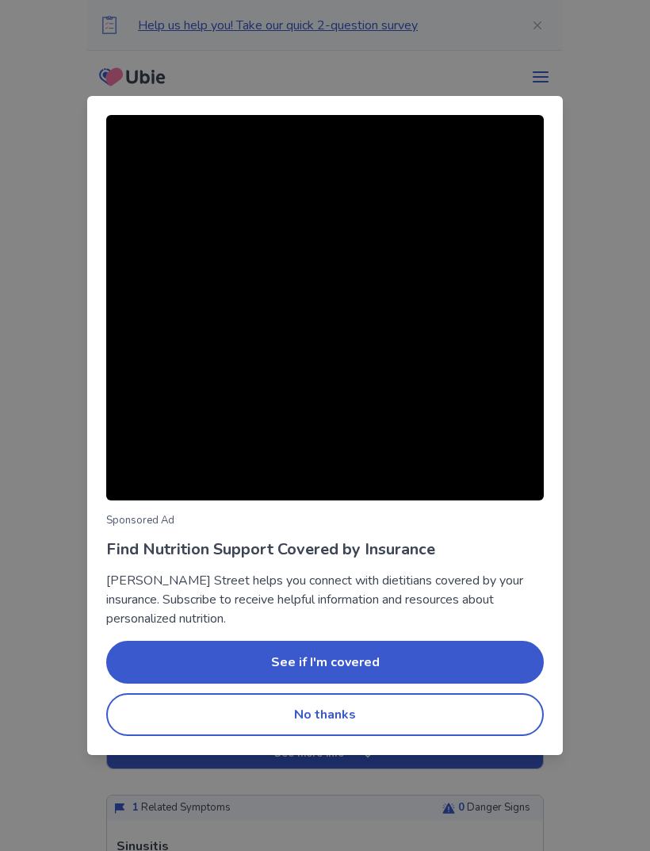
click at [461, 714] on button "No thanks" at bounding box center [325, 714] width 438 height 43
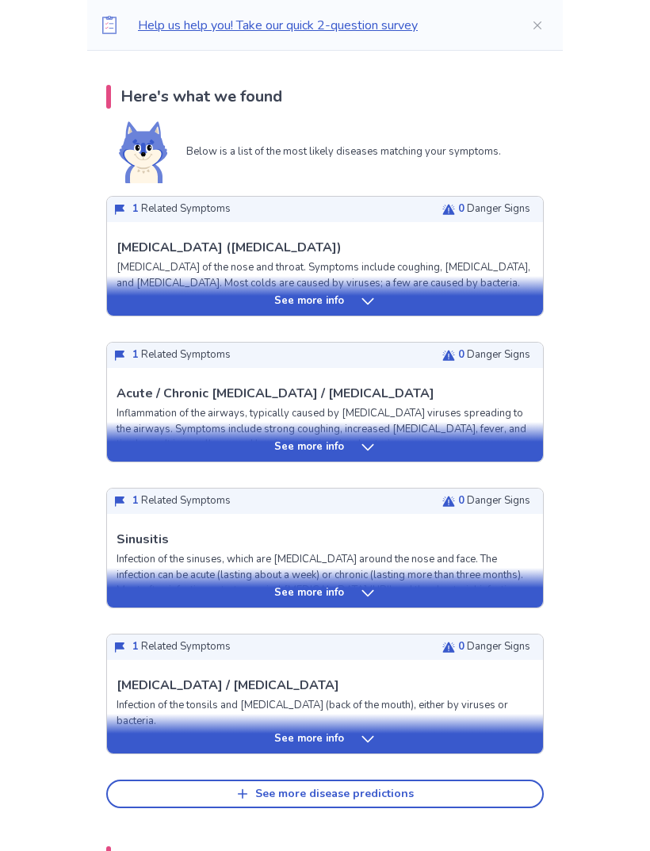
scroll to position [308, 0]
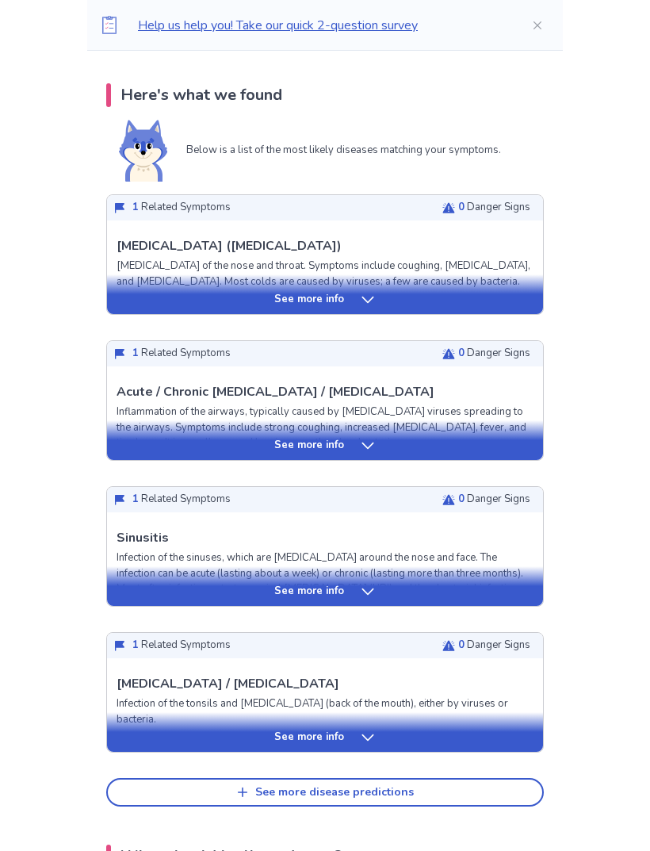
click at [378, 297] on div "See more info" at bounding box center [325, 301] width 436 height 16
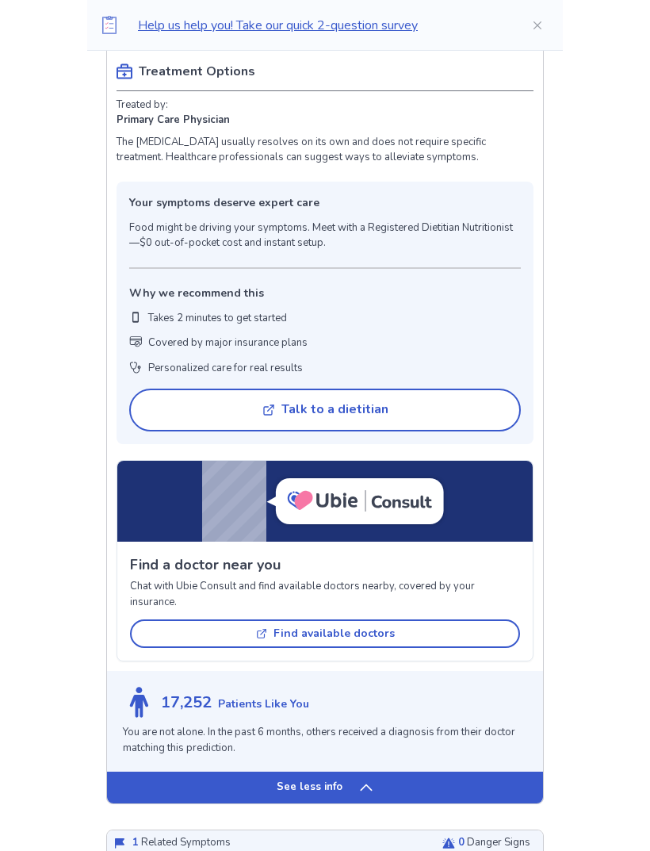
scroll to position [973, 0]
